Goal: Check status: Check status

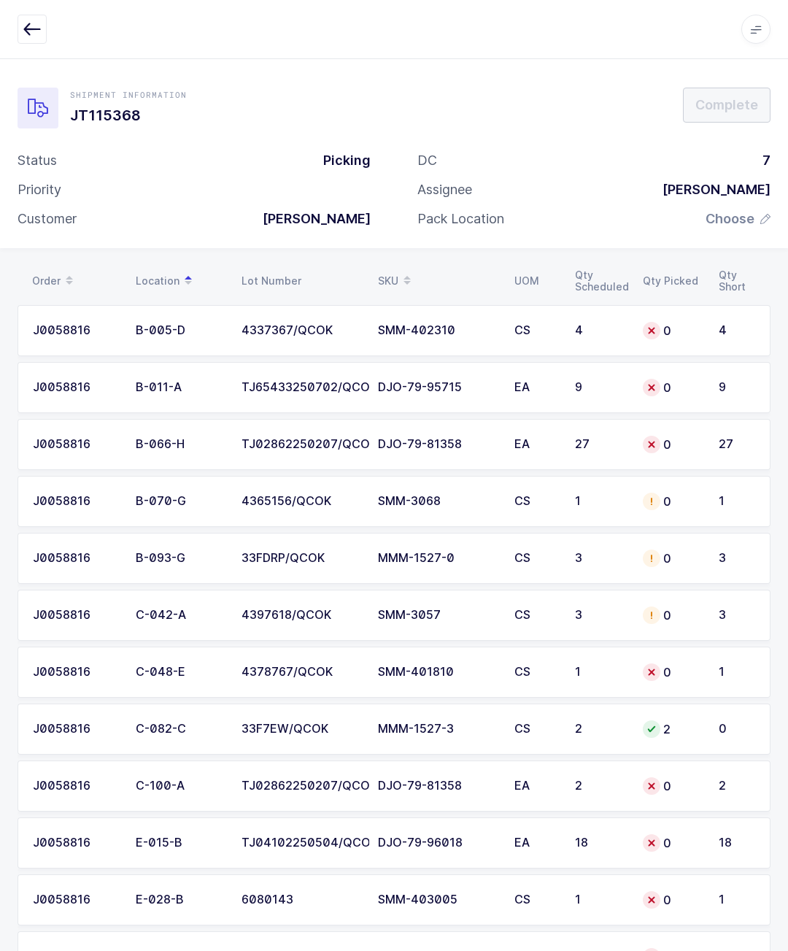
click at [23, 38] on button "button" at bounding box center [32, 29] width 29 height 29
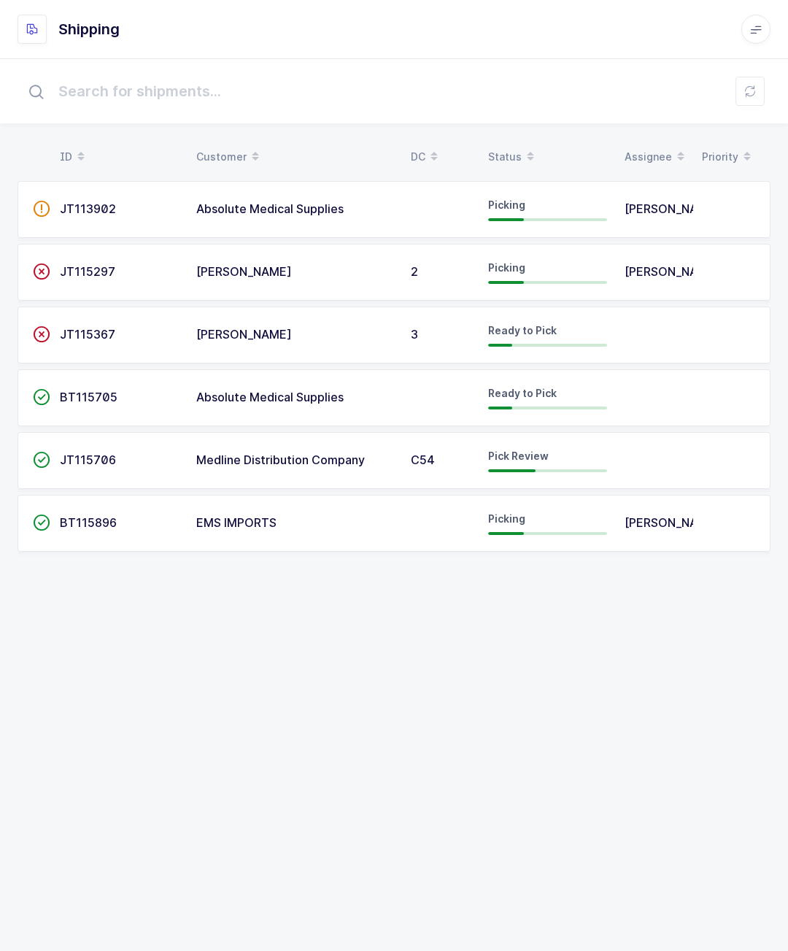
click at [656, 525] on span "[PERSON_NAME]" at bounding box center [673, 522] width 96 height 15
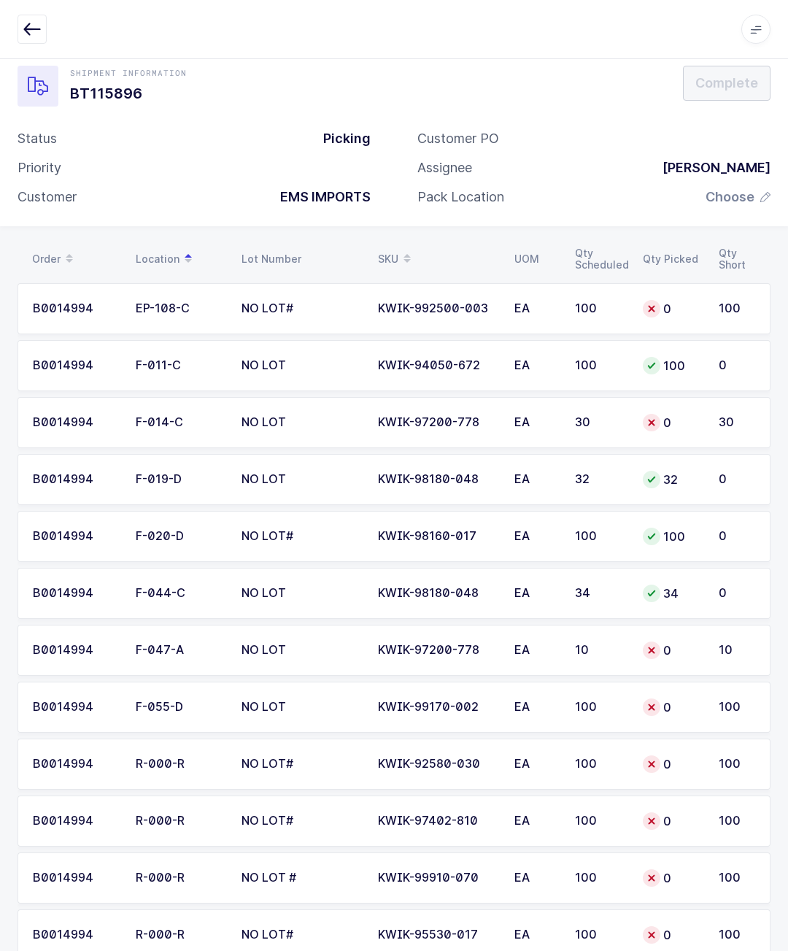
scroll to position [115, 0]
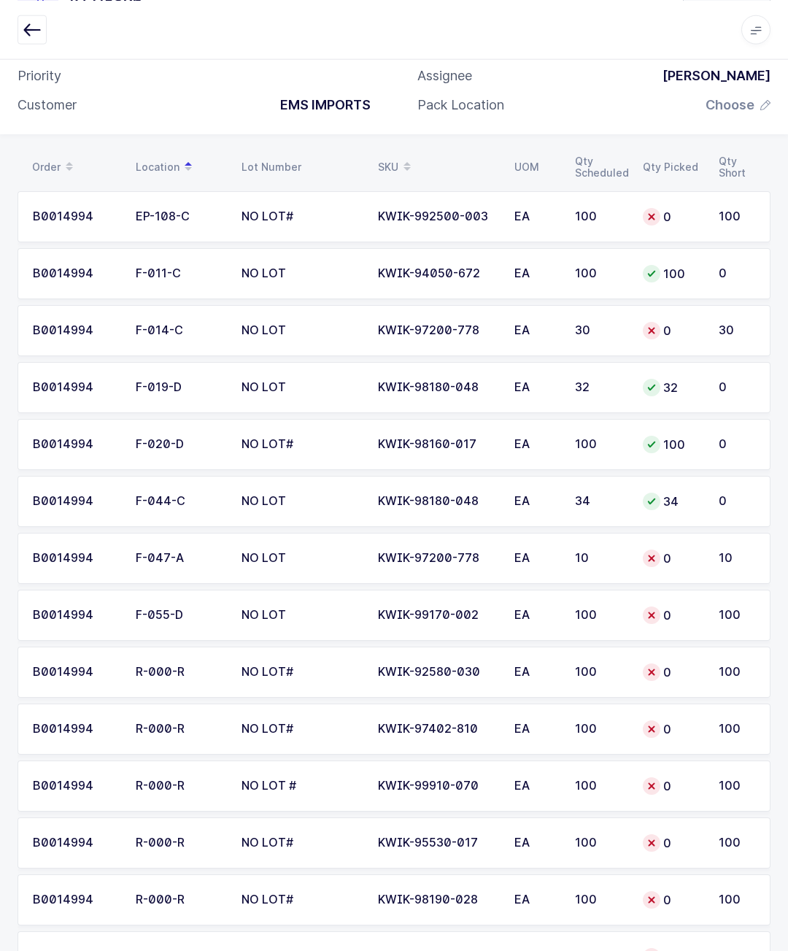
click at [33, 10] on div "Apps Core [GEOGRAPHIC_DATA] Admin Mission Control Purchasing [PERSON_NAME] Logo…" at bounding box center [394, 29] width 788 height 59
click at [31, 18] on button "button" at bounding box center [32, 29] width 29 height 29
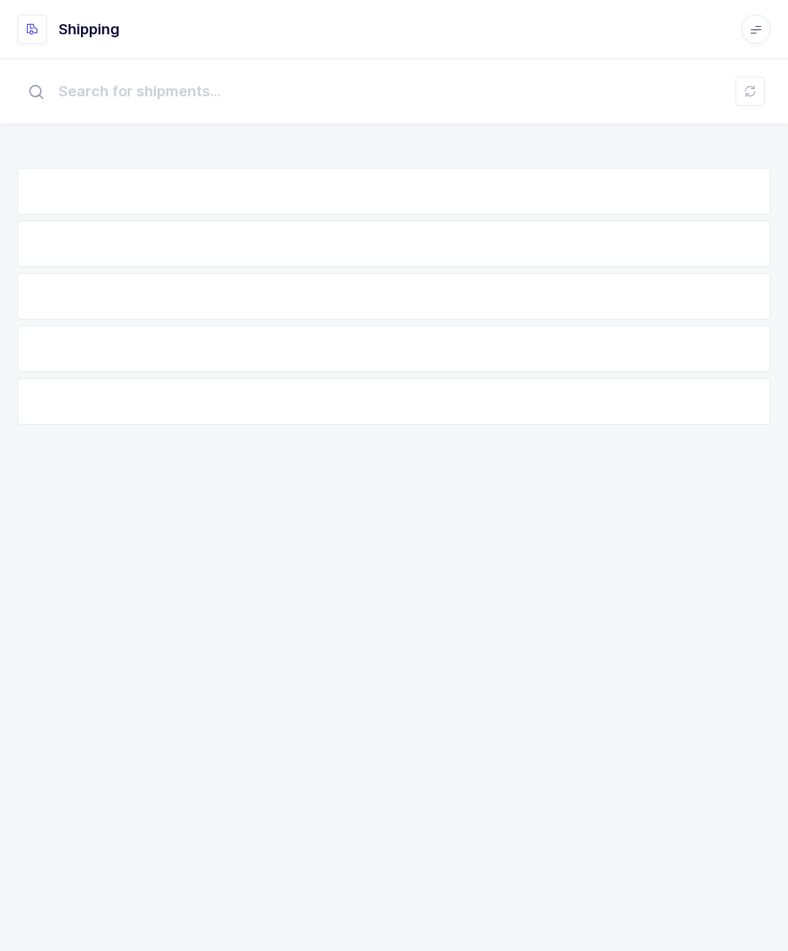
scroll to position [64, 0]
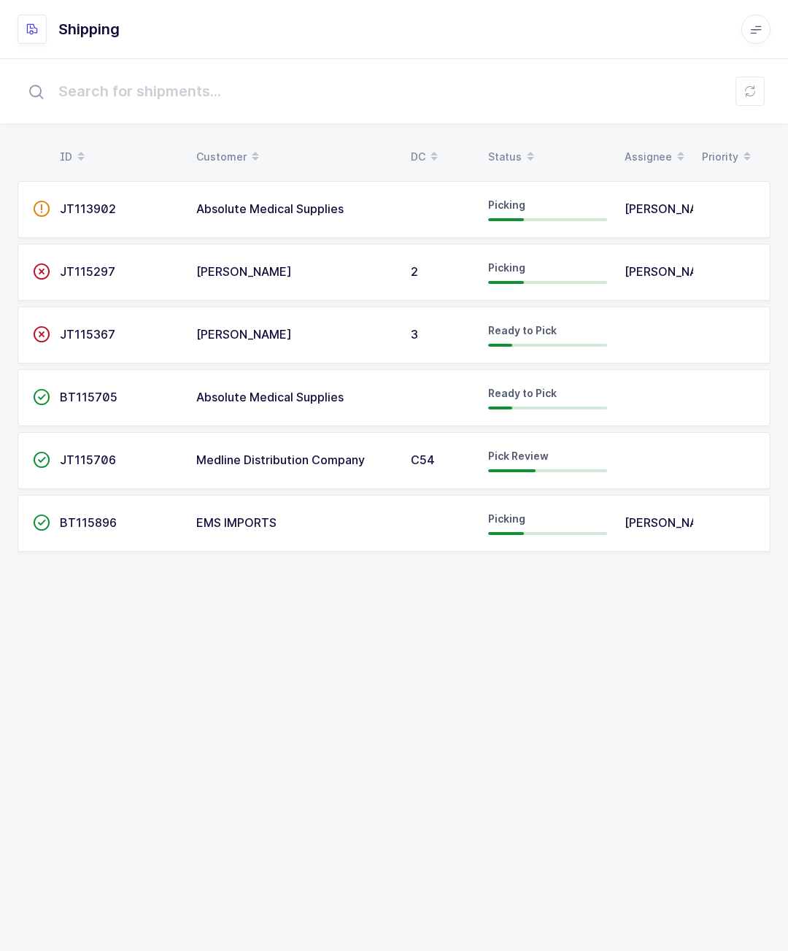
click at [160, 181] on td "JT113902" at bounding box center [119, 209] width 136 height 57
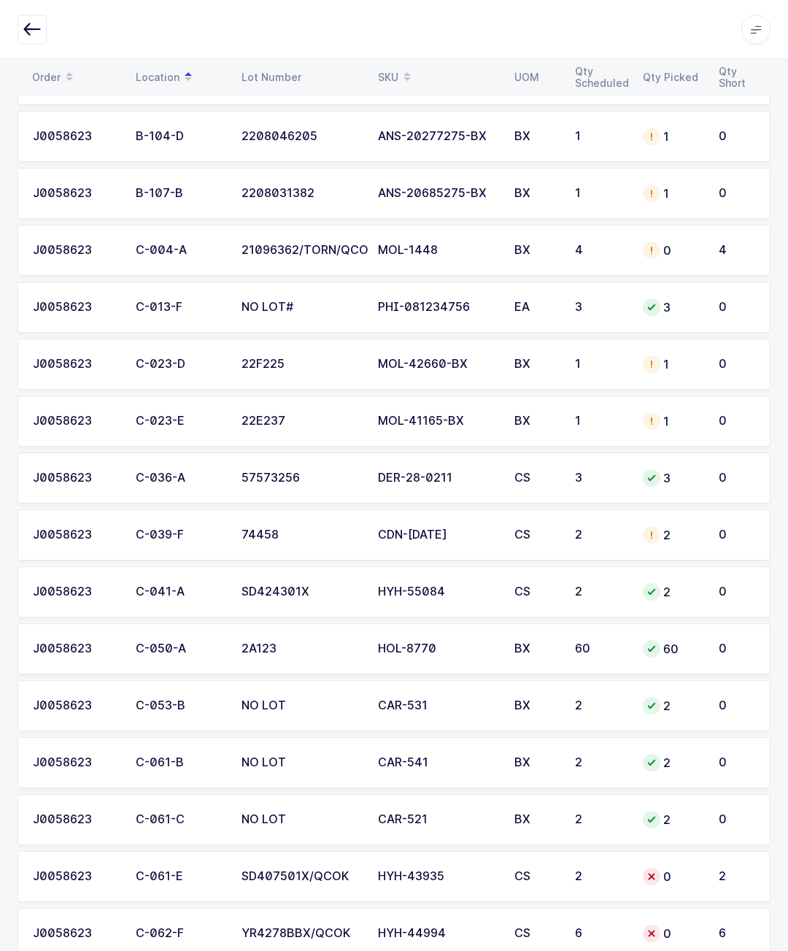
scroll to position [3357, 0]
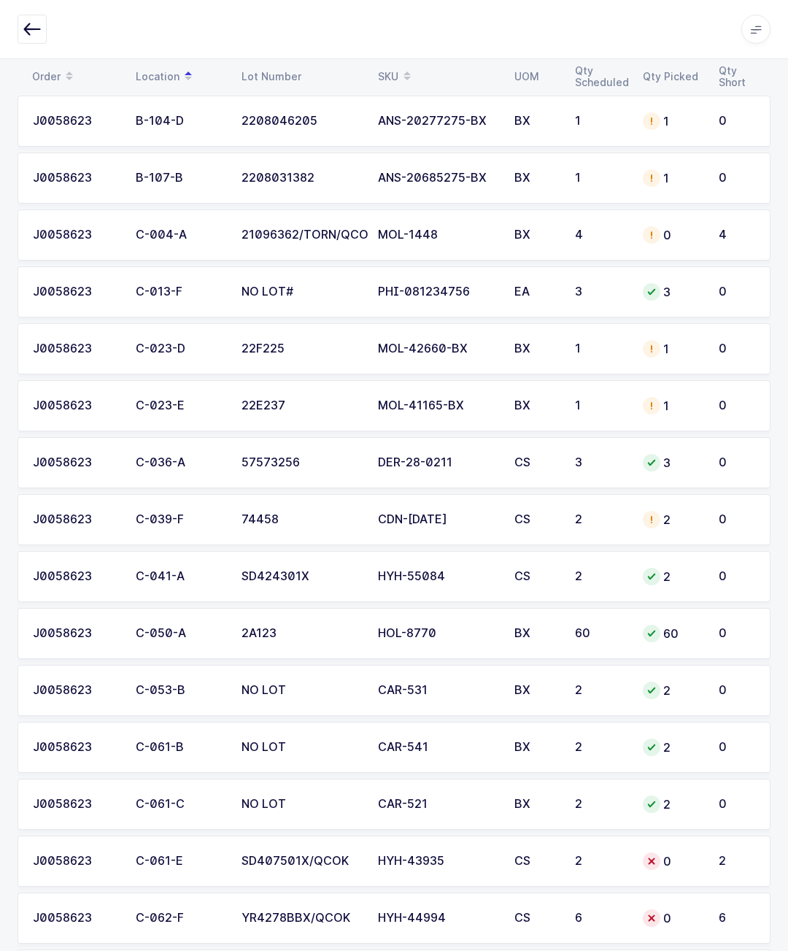
click at [27, 23] on icon "button" at bounding box center [32, 29] width 18 height 18
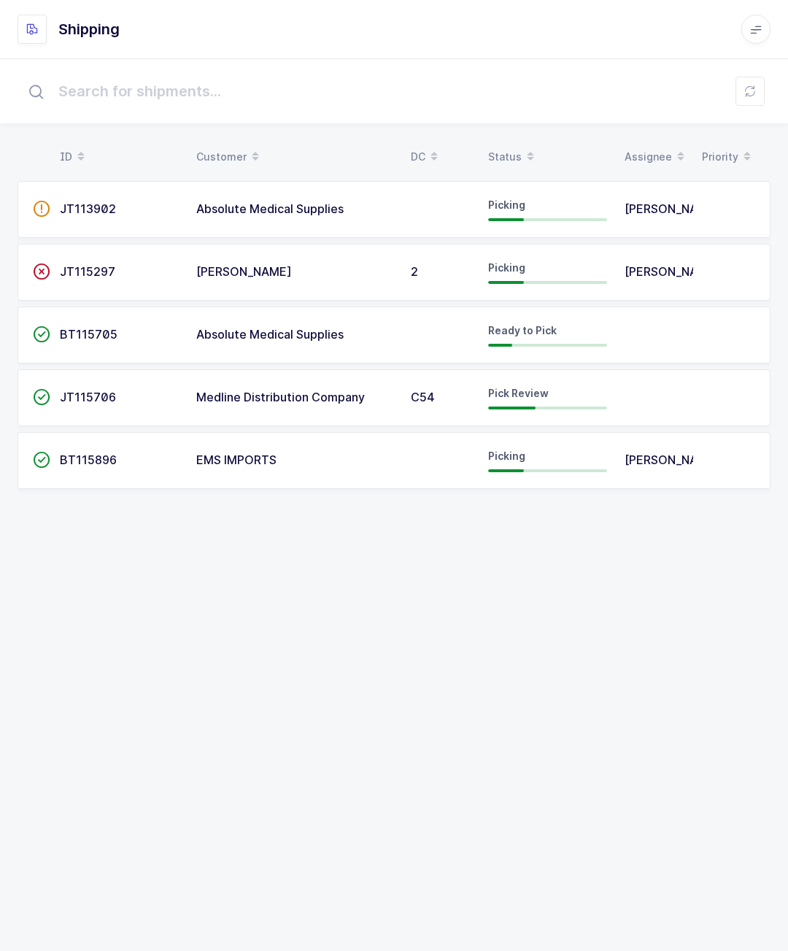
scroll to position [64, 0]
click at [211, 327] on span "Absolute Medical Supplies" at bounding box center [269, 334] width 147 height 15
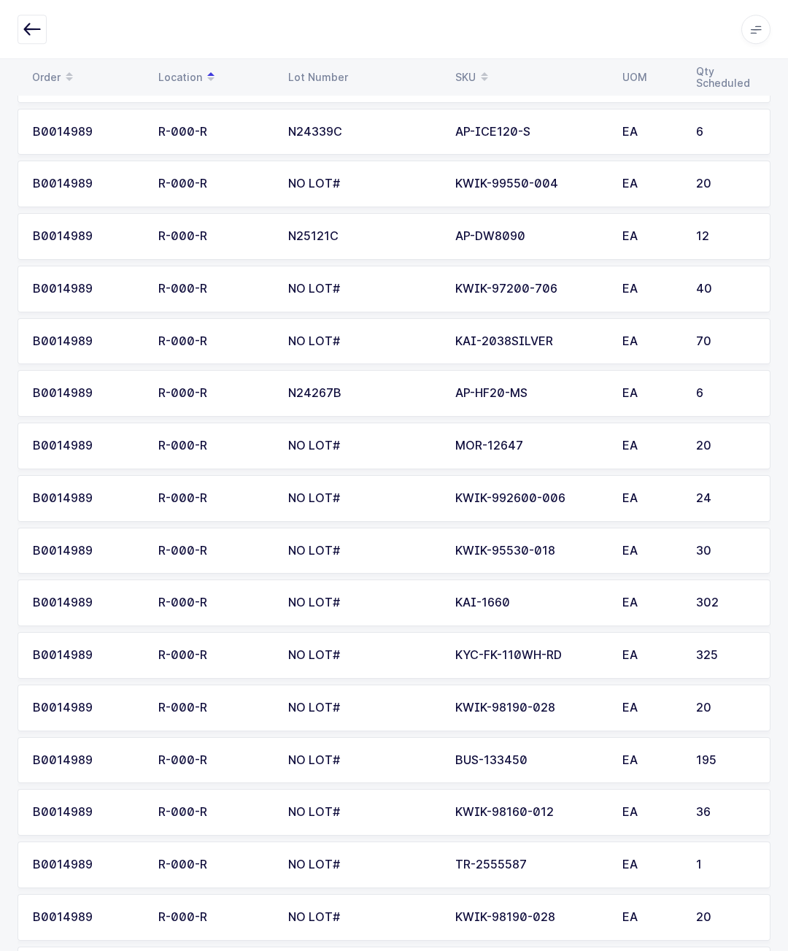
scroll to position [1546, 0]
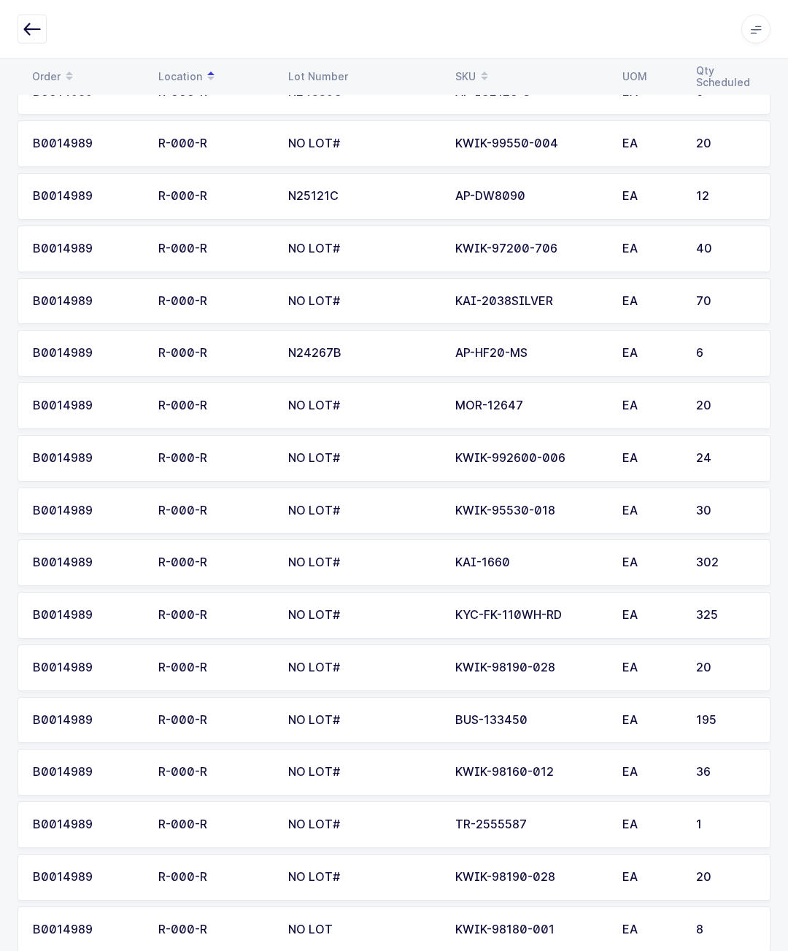
click at [33, 31] on icon "button" at bounding box center [32, 29] width 18 height 18
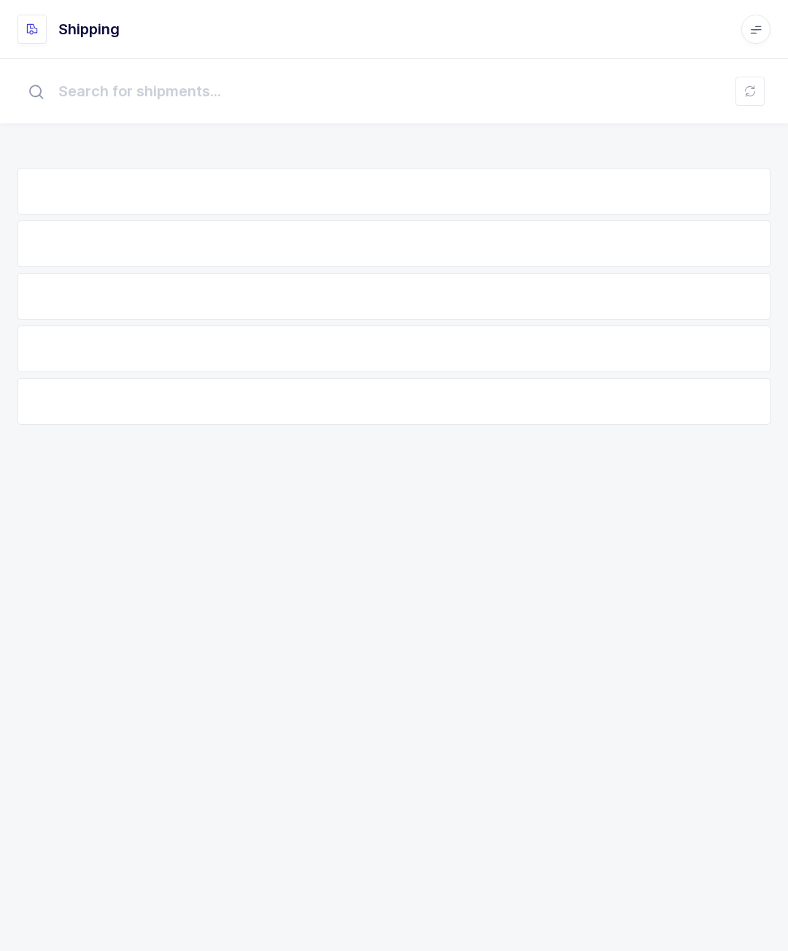
scroll to position [64, 0]
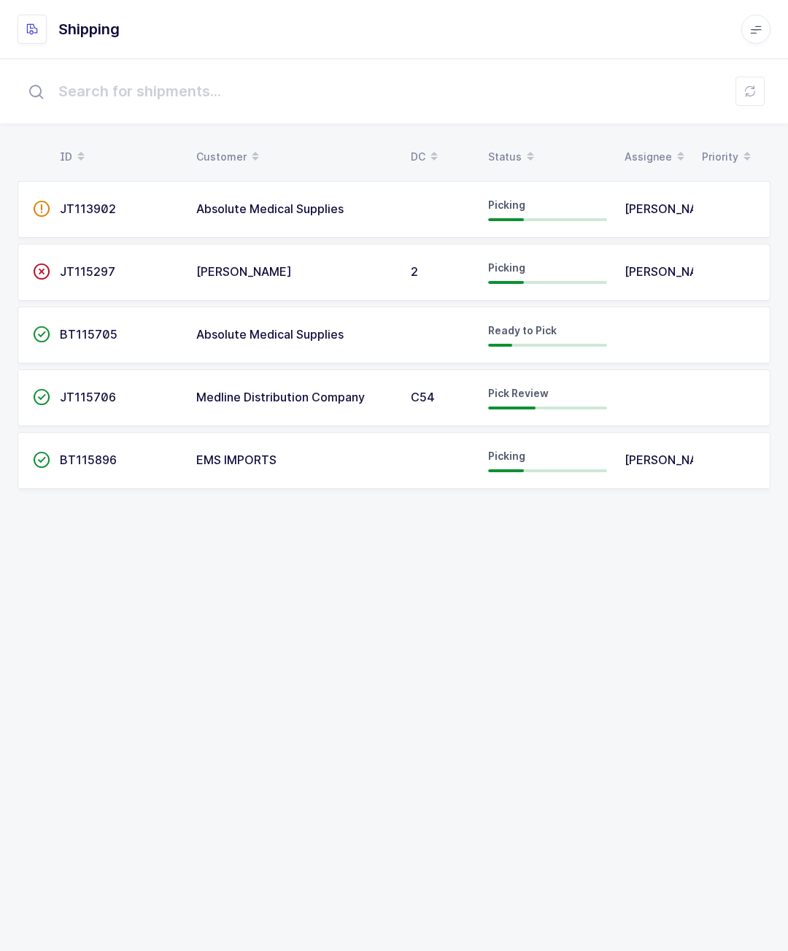
click at [628, 432] on td "[PERSON_NAME]" at bounding box center [654, 460] width 77 height 57
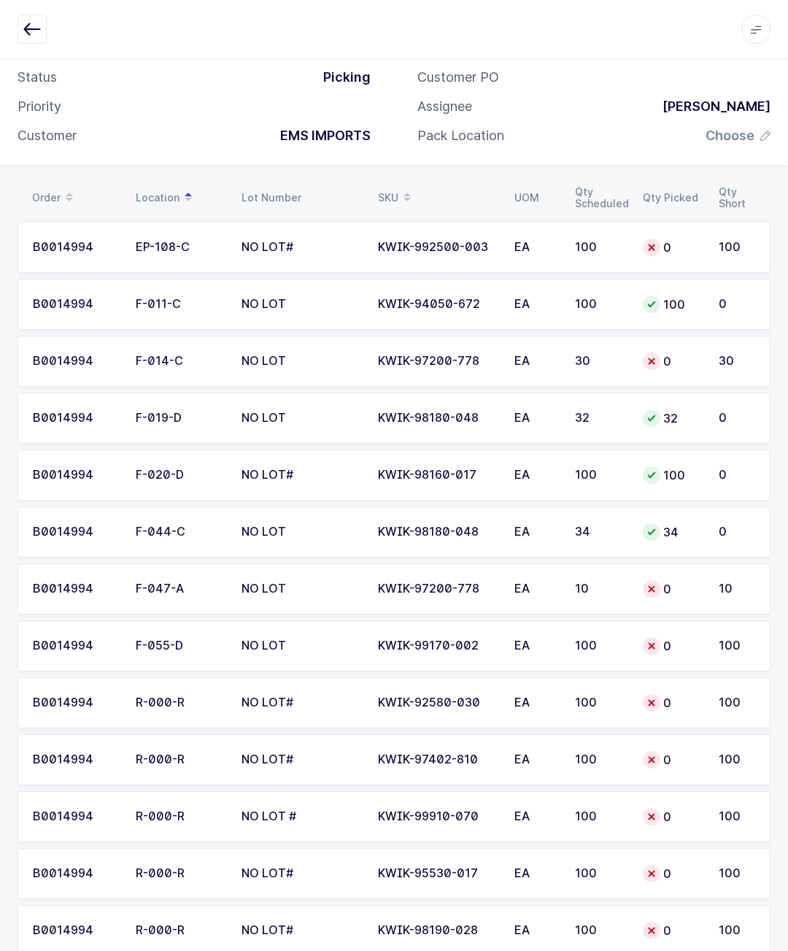
scroll to position [115, 0]
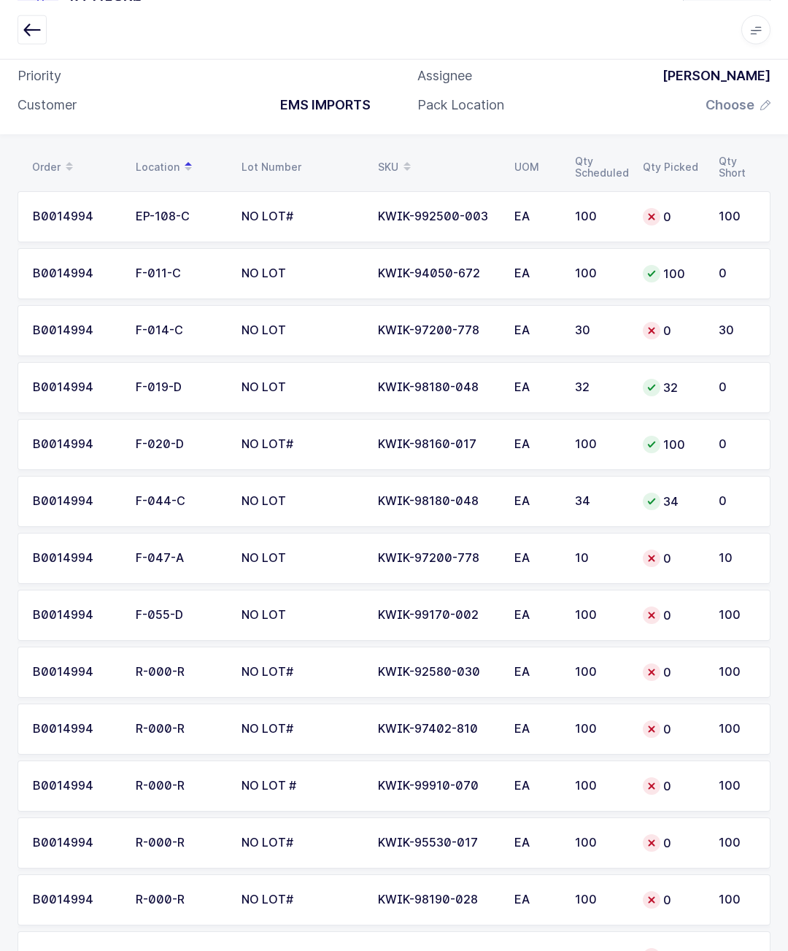
click at [788, 507] on div "Order Location Lot Number SKU UOM Qty Scheduled Qty Picked Qty Short B0014994 E…" at bounding box center [394, 575] width 788 height 883
click at [579, 836] on div "100" at bounding box center [600, 842] width 50 height 13
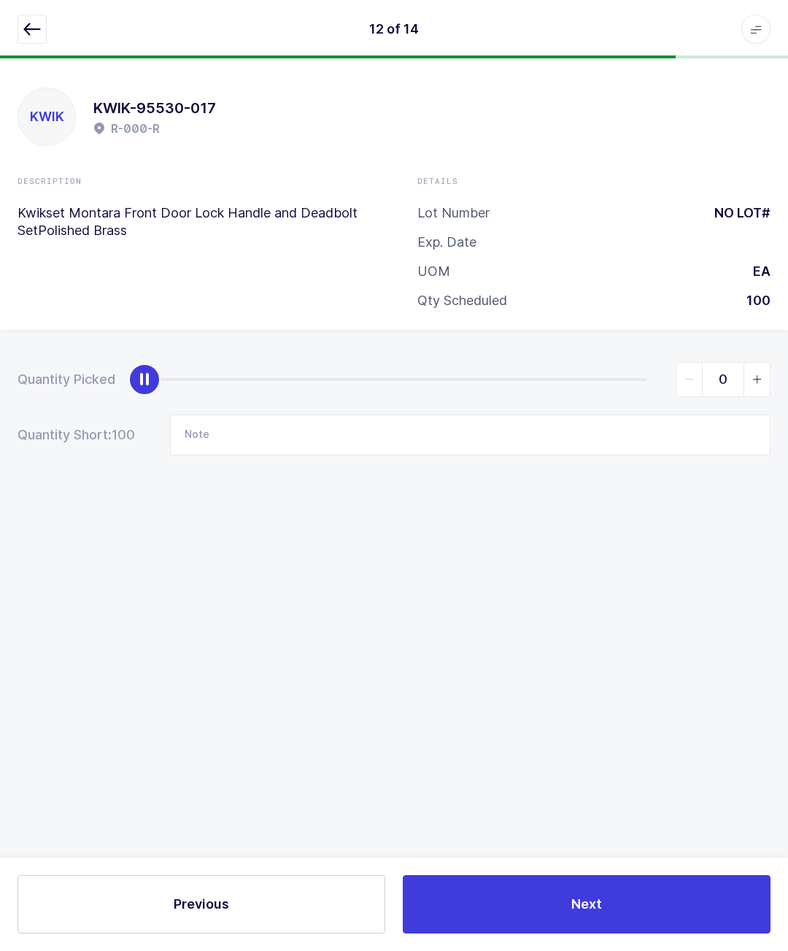
scroll to position [64, 0]
type input "100"
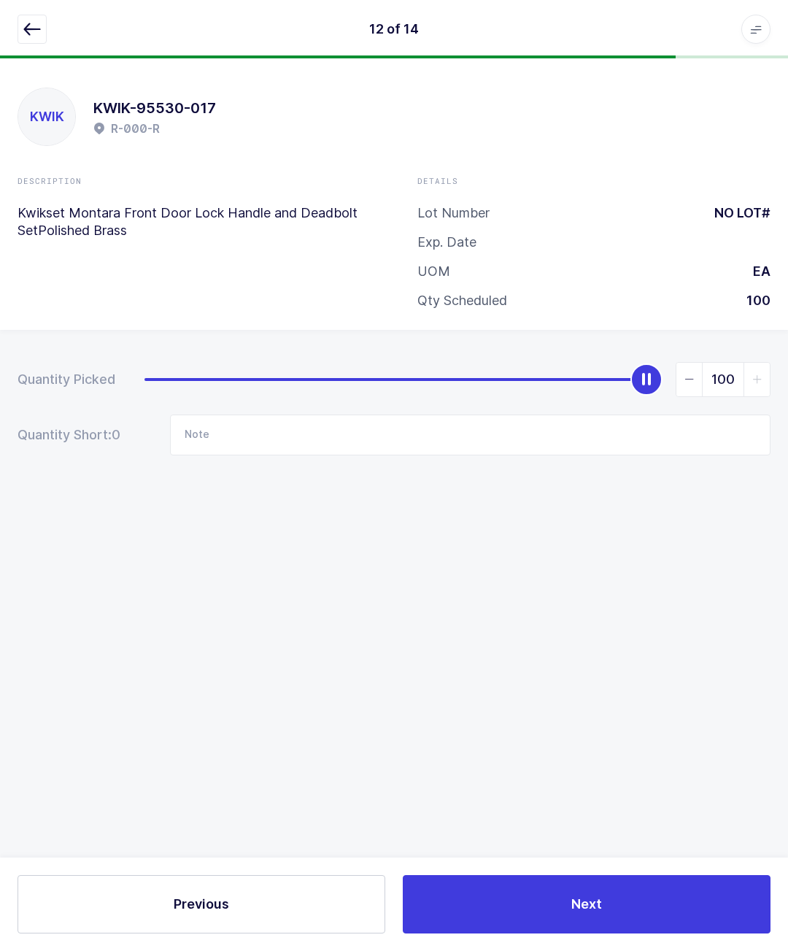
click at [21, 36] on button "button" at bounding box center [32, 29] width 29 height 29
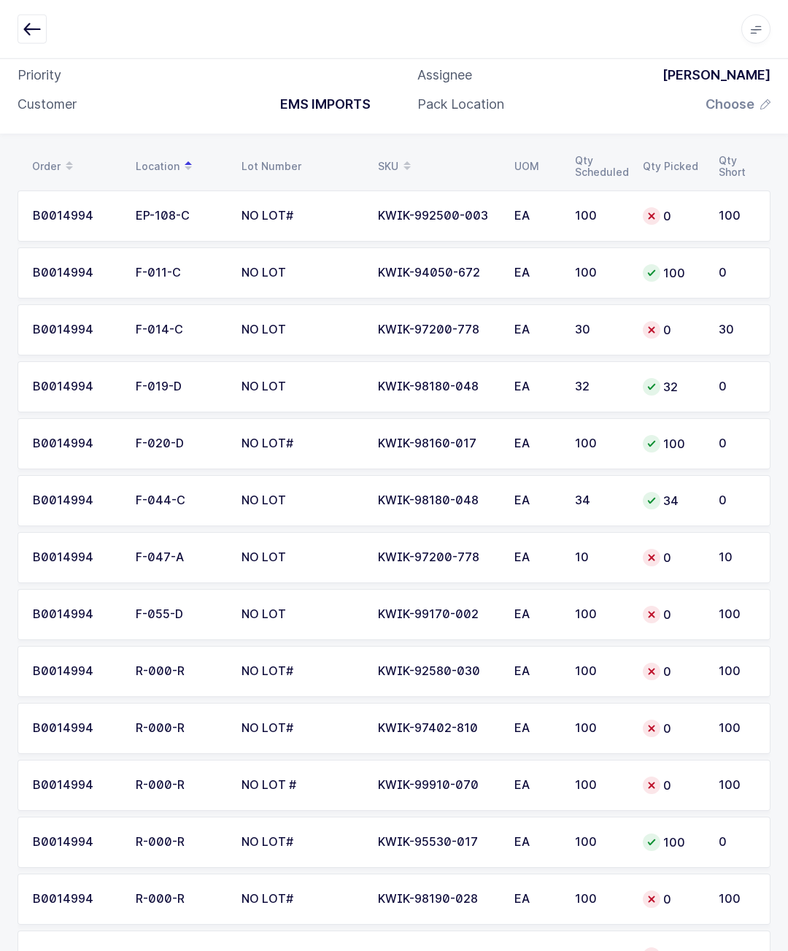
scroll to position [115, 0]
click at [34, 34] on icon "button" at bounding box center [32, 29] width 18 height 18
